Goal: Entertainment & Leisure: Consume media (video, audio)

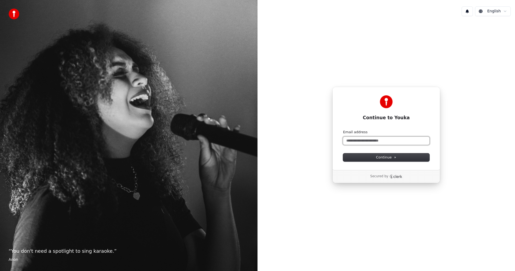
click at [394, 141] on input "Email address" at bounding box center [386, 141] width 86 height 8
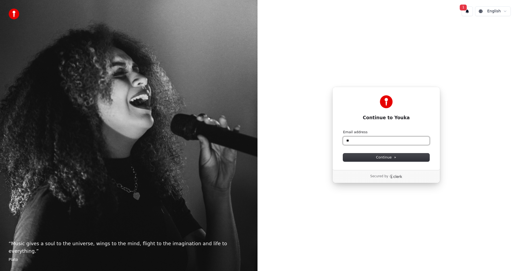
type input "*"
click at [343, 130] on button "submit" at bounding box center [343, 130] width 0 height 0
type input "**********"
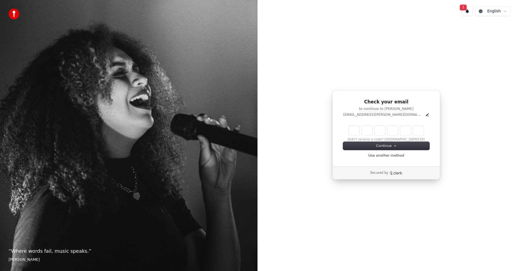
click at [431, 123] on div "Check your email to continue to Youka [EMAIL_ADDRESS][PERSON_NAME][DOMAIN_NAME]…" at bounding box center [386, 128] width 108 height 76
click at [353, 129] on input "Enter verification code" at bounding box center [392, 131] width 86 height 10
paste input "******"
type input "******"
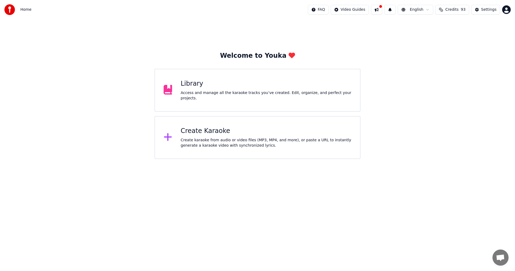
click at [227, 132] on div "Create Karaoke" at bounding box center [266, 131] width 171 height 9
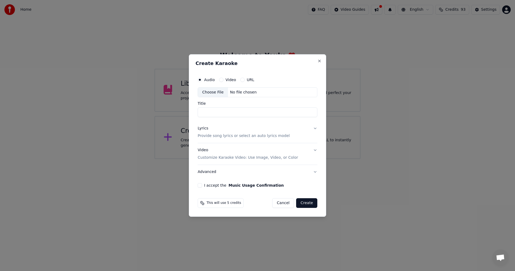
click at [216, 93] on div "Choose File" at bounding box center [213, 92] width 30 height 10
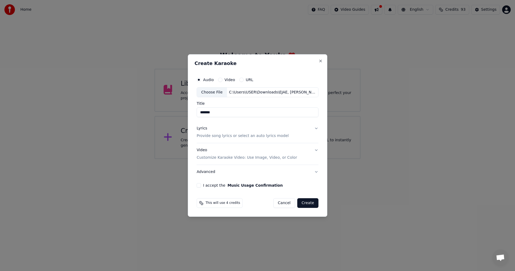
click at [217, 113] on input "*******" at bounding box center [258, 113] width 122 height 10
drag, startPoint x: 218, startPoint y: 112, endPoint x: 148, endPoint y: 107, distance: 69.7
click at [148, 107] on body "Home FAQ Video Guides English Credits 93 Settings Welcome to Youka Library Acce…" at bounding box center [257, 79] width 515 height 159
type input "**********"
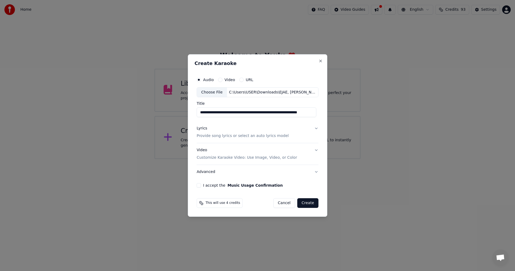
click at [242, 134] on p "Provide song lyrics or select an auto lyrics model" at bounding box center [243, 135] width 92 height 5
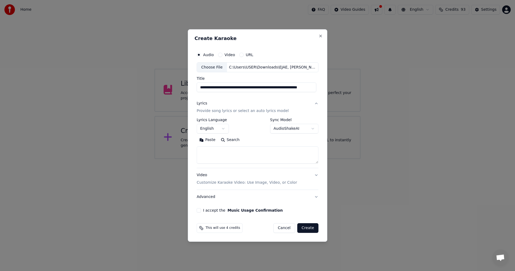
click at [216, 129] on body "**********" at bounding box center [257, 79] width 515 height 159
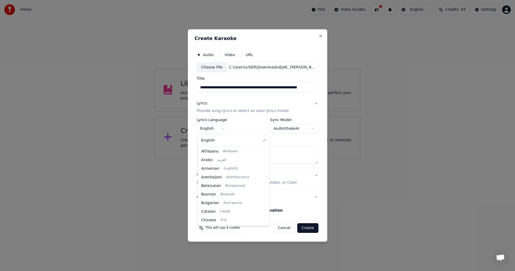
click at [216, 129] on body "**********" at bounding box center [257, 79] width 515 height 159
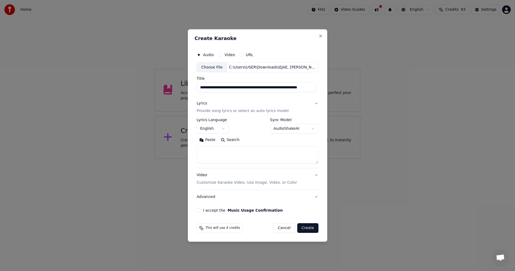
click at [290, 125] on body "**********" at bounding box center [257, 79] width 515 height 159
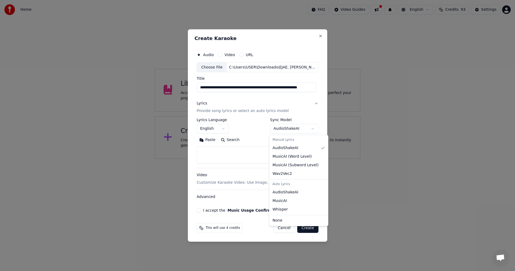
click at [290, 127] on body "**********" at bounding box center [257, 79] width 515 height 159
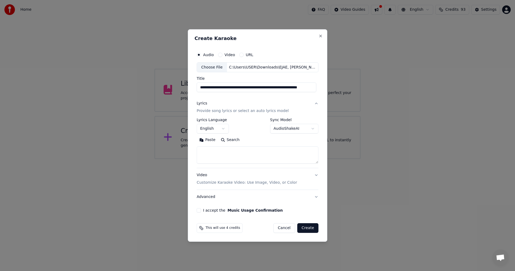
click at [290, 127] on body "**********" at bounding box center [257, 79] width 515 height 159
click at [251, 183] on p "Customize Karaoke Video: Use Image, Video, or Color" at bounding box center [247, 182] width 100 height 5
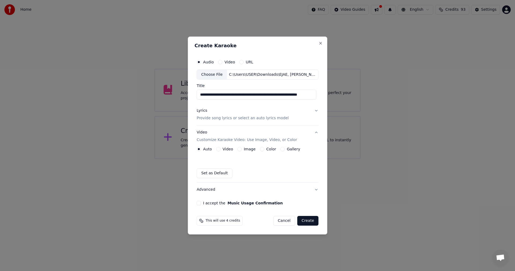
click at [222, 148] on div "Video" at bounding box center [224, 149] width 17 height 4
click at [220, 148] on button "Video" at bounding box center [218, 149] width 4 height 4
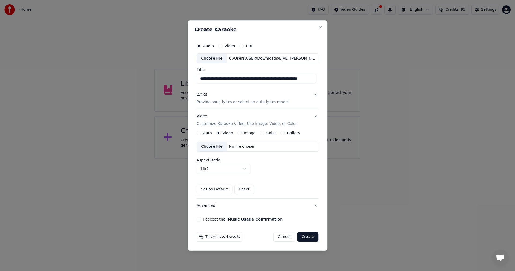
click at [201, 133] on button "Auto" at bounding box center [199, 133] width 4 height 4
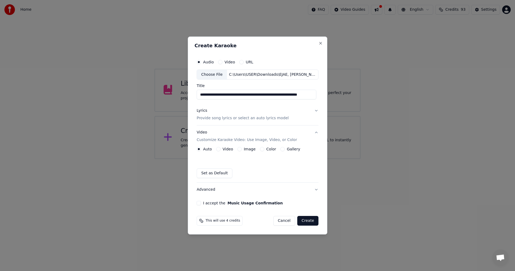
click at [280, 189] on button "Advanced" at bounding box center [258, 189] width 122 height 14
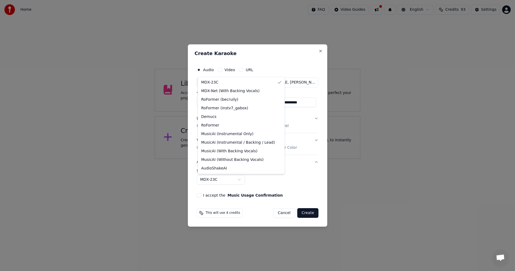
click at [230, 159] on body "**********" at bounding box center [257, 79] width 515 height 159
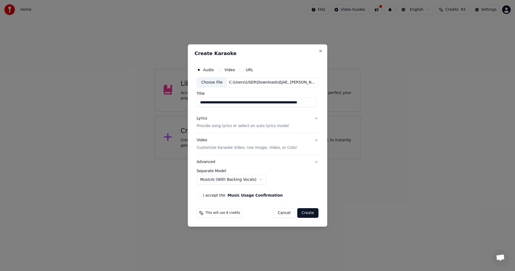
click at [200, 194] on button "I accept the Music Usage Confirmation" at bounding box center [199, 195] width 4 height 4
click at [206, 159] on body "**********" at bounding box center [257, 79] width 515 height 159
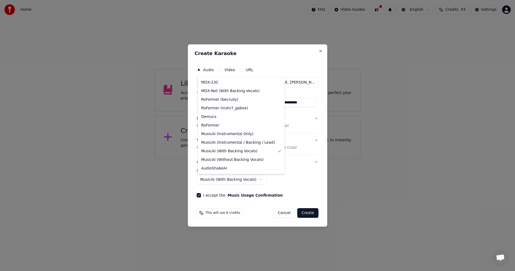
select select "**********"
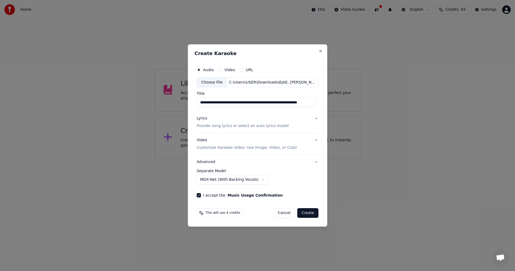
click at [306, 214] on button "Create" at bounding box center [307, 213] width 21 height 10
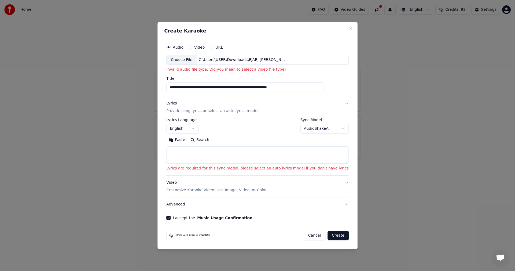
click at [187, 125] on body "**********" at bounding box center [257, 79] width 515 height 159
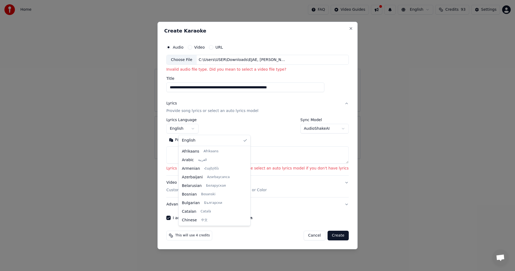
click at [188, 127] on body "**********" at bounding box center [257, 79] width 515 height 159
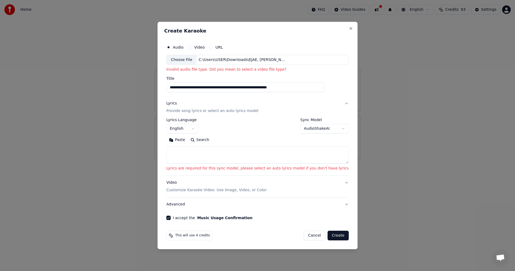
click at [296, 128] on body "**********" at bounding box center [257, 79] width 515 height 159
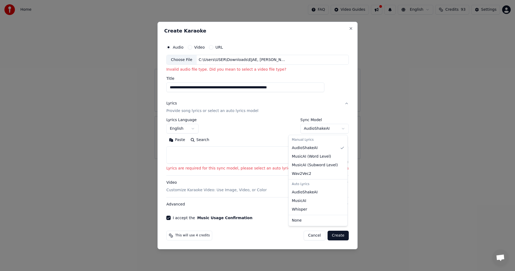
select select "**********"
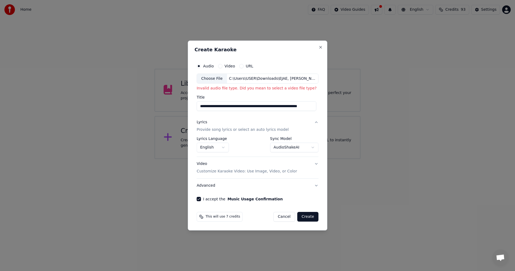
click at [307, 217] on button "Create" at bounding box center [307, 217] width 21 height 10
click at [309, 219] on button "Create" at bounding box center [307, 217] width 21 height 10
click at [223, 67] on div "Video" at bounding box center [226, 66] width 17 height 4
click at [222, 66] on button "Video" at bounding box center [220, 66] width 4 height 4
click at [215, 80] on div "Choose File" at bounding box center [212, 79] width 30 height 10
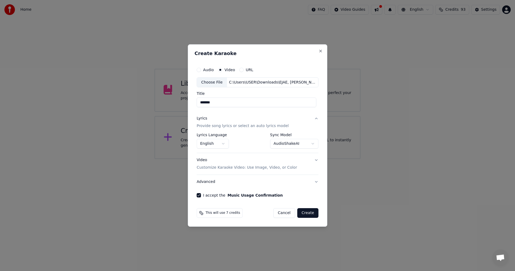
click at [272, 102] on input "*******" at bounding box center [257, 103] width 120 height 10
type input "**********"
click at [266, 162] on div "Video Customize Karaoke Video: Use Image, Video, or Color" at bounding box center [247, 163] width 100 height 13
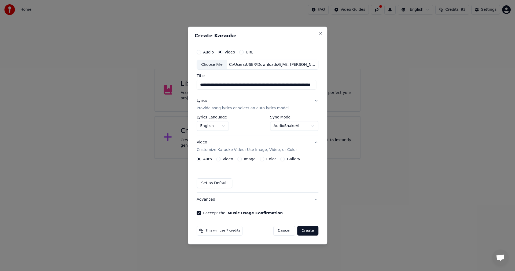
scroll to position [0, 0]
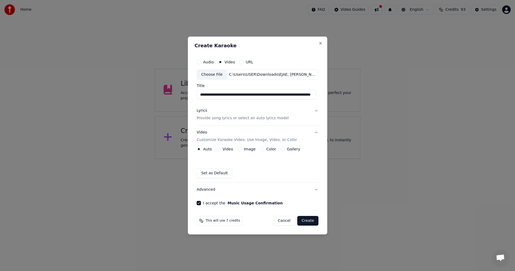
click at [215, 190] on button "Advanced" at bounding box center [258, 189] width 122 height 14
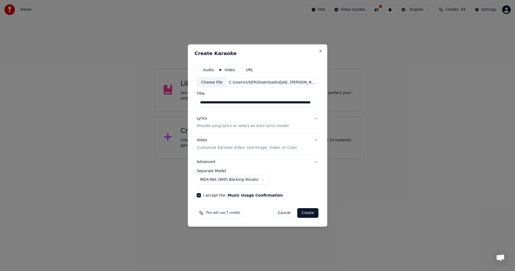
click at [314, 213] on button "Create" at bounding box center [307, 213] width 21 height 10
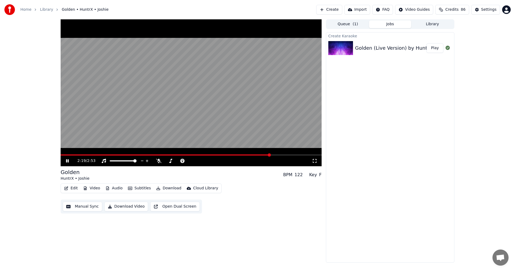
click at [205, 106] on video at bounding box center [191, 92] width 261 height 147
click at [109, 208] on button "Download Video" at bounding box center [126, 206] width 44 height 10
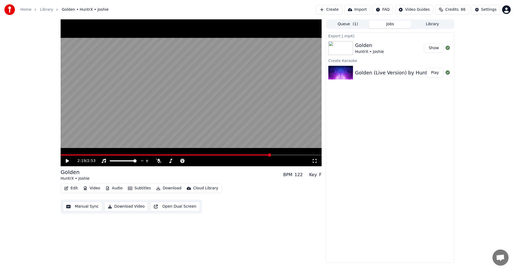
click at [433, 51] on button "Show" at bounding box center [433, 48] width 19 height 10
click at [92, 189] on button "Video" at bounding box center [91, 188] width 21 height 8
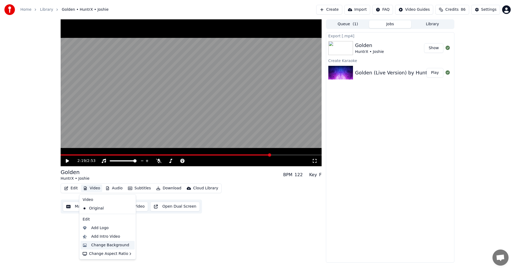
click at [111, 246] on div "Change Background" at bounding box center [110, 244] width 38 height 5
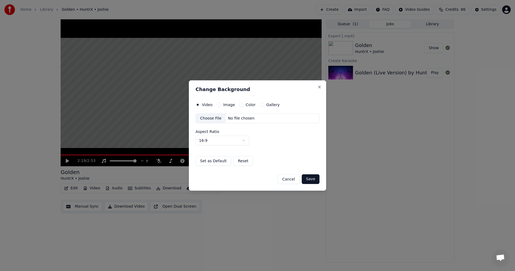
click at [217, 118] on div "Choose File" at bounding box center [211, 118] width 30 height 10
click at [219, 104] on button "Image" at bounding box center [219, 104] width 4 height 4
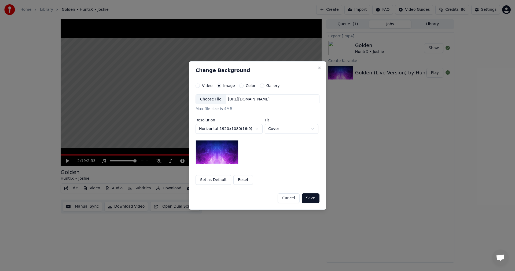
click at [212, 98] on div "Choose File" at bounding box center [211, 99] width 30 height 10
click at [214, 101] on div "Choose File" at bounding box center [211, 99] width 30 height 10
click at [218, 99] on div "Choose File" at bounding box center [211, 99] width 30 height 10
click at [313, 197] on button "Save" at bounding box center [311, 198] width 18 height 10
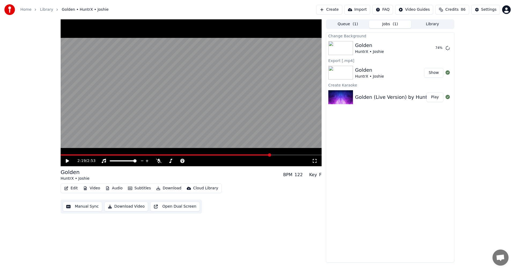
click at [213, 121] on video at bounding box center [191, 92] width 261 height 147
click at [198, 117] on video at bounding box center [191, 92] width 261 height 147
click at [142, 191] on button "Subtitles" at bounding box center [139, 188] width 27 height 8
click at [139, 188] on button "Subtitles" at bounding box center [139, 188] width 27 height 8
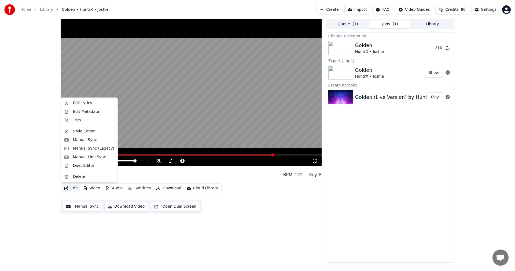
click at [72, 190] on button "Edit" at bounding box center [71, 188] width 18 height 8
click at [88, 104] on div "Edit Lyrics" at bounding box center [82, 102] width 19 height 5
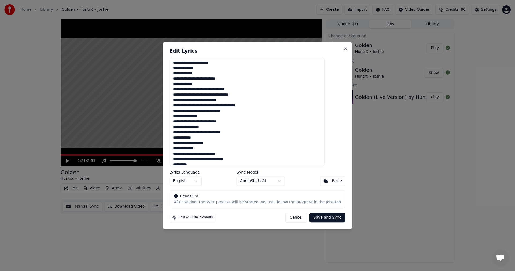
click at [221, 71] on textarea at bounding box center [247, 112] width 155 height 108
drag, startPoint x: 209, startPoint y: 72, endPoint x: 190, endPoint y: 71, distance: 18.3
click at [190, 71] on textarea at bounding box center [247, 112] width 155 height 108
click at [201, 69] on textarea at bounding box center [247, 112] width 155 height 108
click at [210, 66] on textarea at bounding box center [247, 112] width 155 height 108
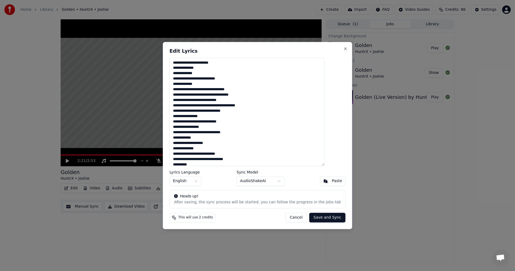
drag, startPoint x: 211, startPoint y: 68, endPoint x: 190, endPoint y: 68, distance: 20.9
click at [190, 68] on textarea at bounding box center [247, 112] width 155 height 108
paste textarea "********"
click at [215, 69] on textarea at bounding box center [247, 112] width 155 height 108
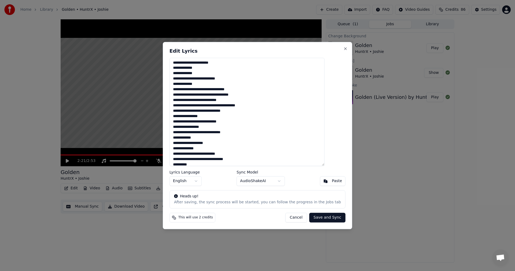
drag, startPoint x: 210, startPoint y: 73, endPoint x: 190, endPoint y: 74, distance: 19.6
click at [190, 74] on textarea at bounding box center [247, 112] width 155 height 108
paste textarea
click at [192, 106] on textarea at bounding box center [247, 112] width 155 height 108
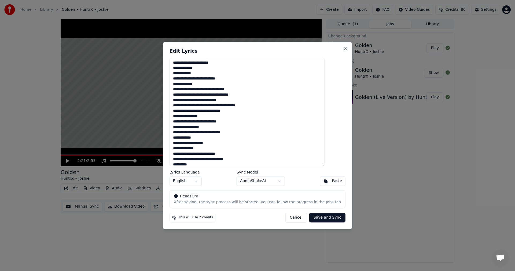
click at [207, 118] on textarea at bounding box center [247, 112] width 155 height 108
click at [209, 115] on textarea at bounding box center [247, 112] width 155 height 108
drag, startPoint x: 213, startPoint y: 115, endPoint x: 182, endPoint y: 117, distance: 30.6
click at [182, 117] on textarea at bounding box center [247, 112] width 155 height 108
paste textarea "*"
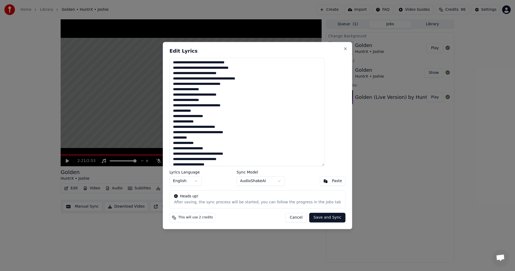
scroll to position [54, 0]
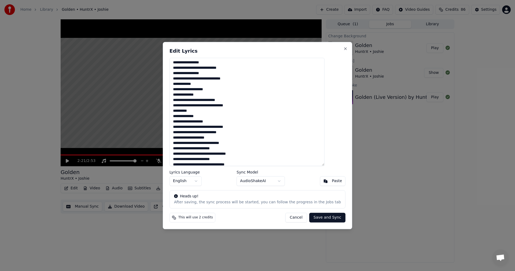
click at [227, 119] on textarea at bounding box center [247, 112] width 155 height 108
drag, startPoint x: 225, startPoint y: 121, endPoint x: 182, endPoint y: 120, distance: 42.7
click at [182, 120] on textarea at bounding box center [247, 112] width 155 height 108
paste textarea "*******"
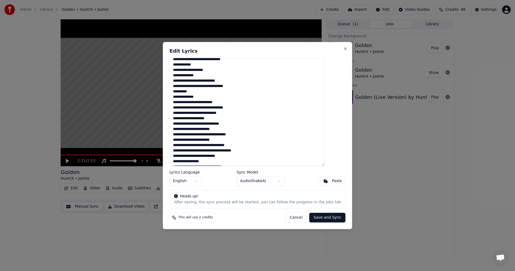
scroll to position [80, 0]
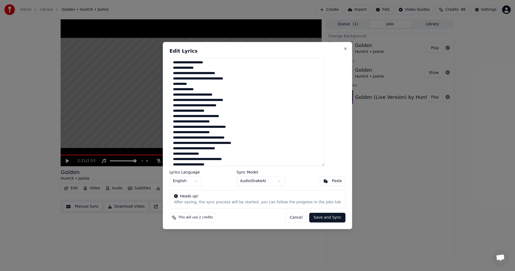
click at [233, 119] on textarea at bounding box center [247, 112] width 155 height 108
click at [226, 113] on textarea at bounding box center [247, 112] width 155 height 108
click at [217, 111] on textarea at bounding box center [247, 112] width 155 height 108
click at [220, 119] on textarea at bounding box center [247, 112] width 155 height 108
click at [231, 106] on textarea at bounding box center [247, 112] width 155 height 108
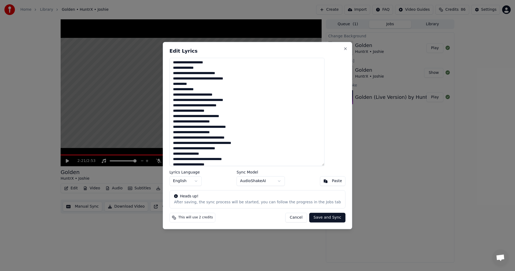
click at [236, 128] on textarea at bounding box center [247, 112] width 155 height 108
click at [238, 117] on textarea at bounding box center [247, 112] width 155 height 108
drag, startPoint x: 229, startPoint y: 116, endPoint x: 179, endPoint y: 115, distance: 49.4
click at [179, 115] on div "Edit Lyrics Lyrics Language English Sync Model AudioShakeAI Paste Heads up! Aft…" at bounding box center [257, 135] width 189 height 187
paste textarea
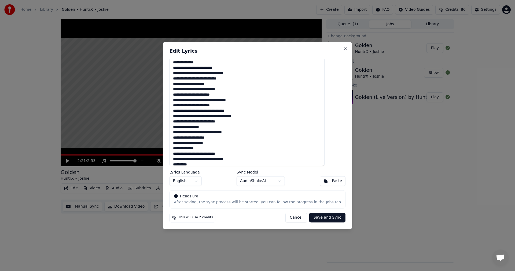
scroll to position [134, 0]
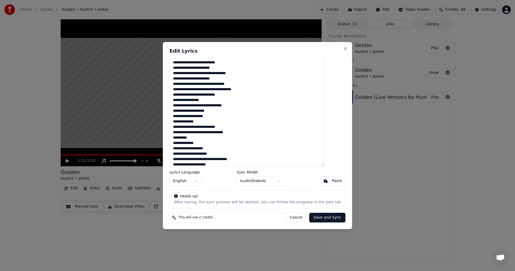
click at [230, 126] on textarea at bounding box center [247, 112] width 155 height 108
click at [197, 144] on textarea at bounding box center [247, 112] width 155 height 108
click at [202, 150] on textarea at bounding box center [247, 112] width 155 height 108
click at [220, 153] on textarea at bounding box center [247, 112] width 155 height 108
drag, startPoint x: 226, startPoint y: 148, endPoint x: 178, endPoint y: 149, distance: 48.8
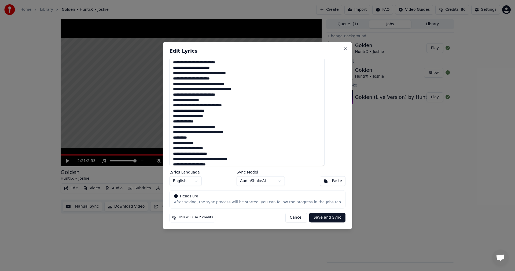
click at [178, 149] on div "Edit Lyrics Lyrics Language English Sync Model AudioShakeAI Paste Heads up! Aft…" at bounding box center [257, 135] width 189 height 187
paste textarea "*******"
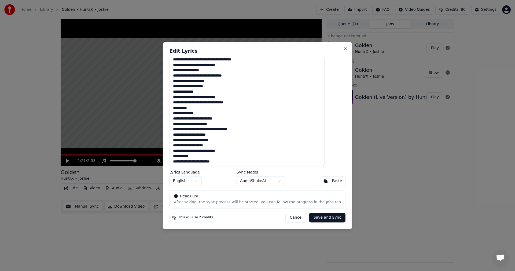
scroll to position [164, 0]
click at [210, 134] on textarea at bounding box center [247, 112] width 155 height 108
click at [215, 146] on textarea at bounding box center [247, 112] width 155 height 108
click at [219, 138] on textarea at bounding box center [247, 112] width 155 height 108
click at [223, 144] on textarea at bounding box center [247, 112] width 155 height 108
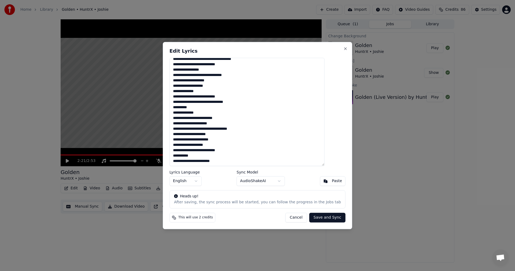
click at [227, 144] on textarea at bounding box center [247, 112] width 155 height 108
drag, startPoint x: 226, startPoint y: 145, endPoint x: 181, endPoint y: 145, distance: 45.6
click at [181, 145] on textarea at bounding box center [247, 112] width 155 height 108
paste textarea
type textarea "**********"
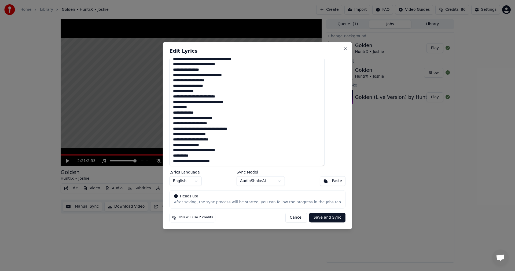
click at [309, 219] on button "Save and Sync" at bounding box center [327, 217] width 36 height 10
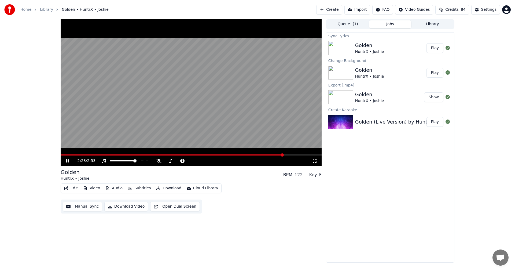
click at [187, 99] on video at bounding box center [191, 92] width 261 height 147
click at [437, 75] on button "Play" at bounding box center [434, 73] width 17 height 10
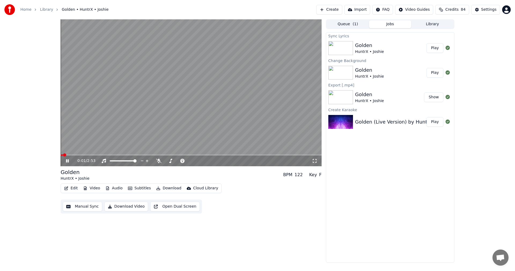
click at [219, 117] on video at bounding box center [191, 92] width 261 height 147
click at [402, 49] on div "Golden HuntrX • Joshie" at bounding box center [390, 48] width 71 height 13
click at [433, 50] on button "Play" at bounding box center [434, 48] width 17 height 10
click at [82, 154] on span at bounding box center [191, 154] width 261 height 1
click at [168, 107] on video at bounding box center [191, 92] width 261 height 147
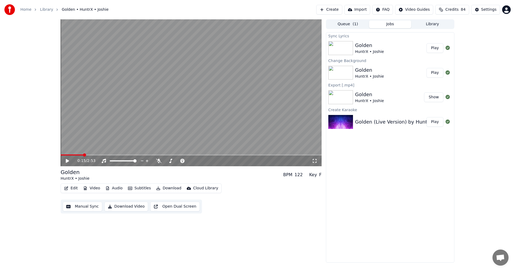
click at [137, 118] on video at bounding box center [191, 92] width 261 height 147
click at [146, 111] on video at bounding box center [191, 92] width 261 height 147
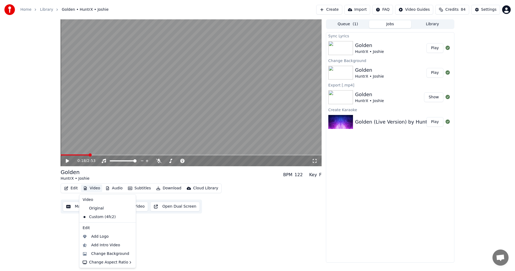
click at [97, 190] on button "Video" at bounding box center [91, 188] width 21 height 8
click at [111, 252] on div "Change Background" at bounding box center [110, 253] width 38 height 5
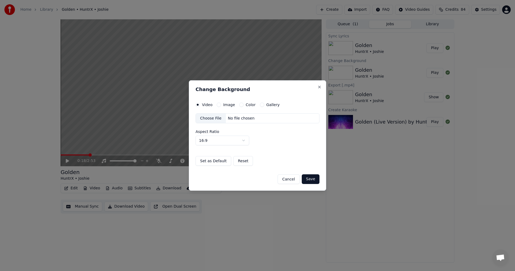
click at [223, 104] on label "Image" at bounding box center [229, 105] width 12 height 4
click at [221, 104] on button "Image" at bounding box center [219, 104] width 4 height 4
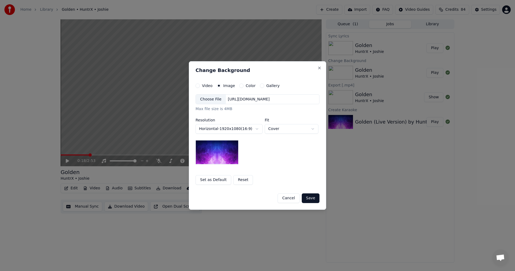
click at [216, 102] on div "Choose File" at bounding box center [211, 99] width 30 height 10
click at [313, 198] on button "Save" at bounding box center [311, 198] width 18 height 10
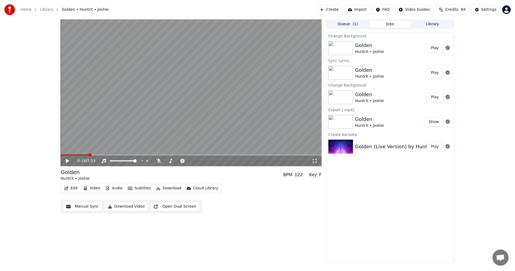
click at [432, 47] on button "Play" at bounding box center [434, 48] width 17 height 10
click at [84, 66] on video at bounding box center [191, 92] width 261 height 147
click at [162, 187] on button "Download" at bounding box center [169, 188] width 30 height 8
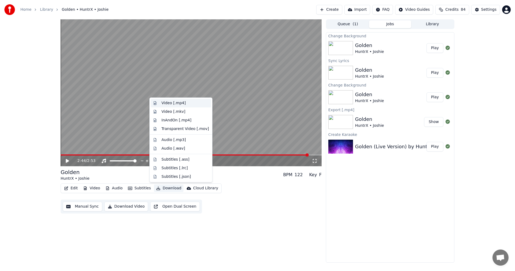
click at [168, 104] on div "Video [.mp4]" at bounding box center [173, 102] width 24 height 5
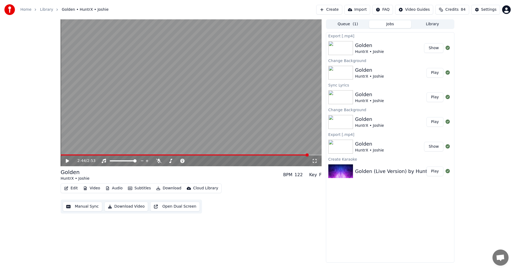
click at [437, 51] on button "Show" at bounding box center [433, 48] width 19 height 10
